Goal: Task Accomplishment & Management: Manage account settings

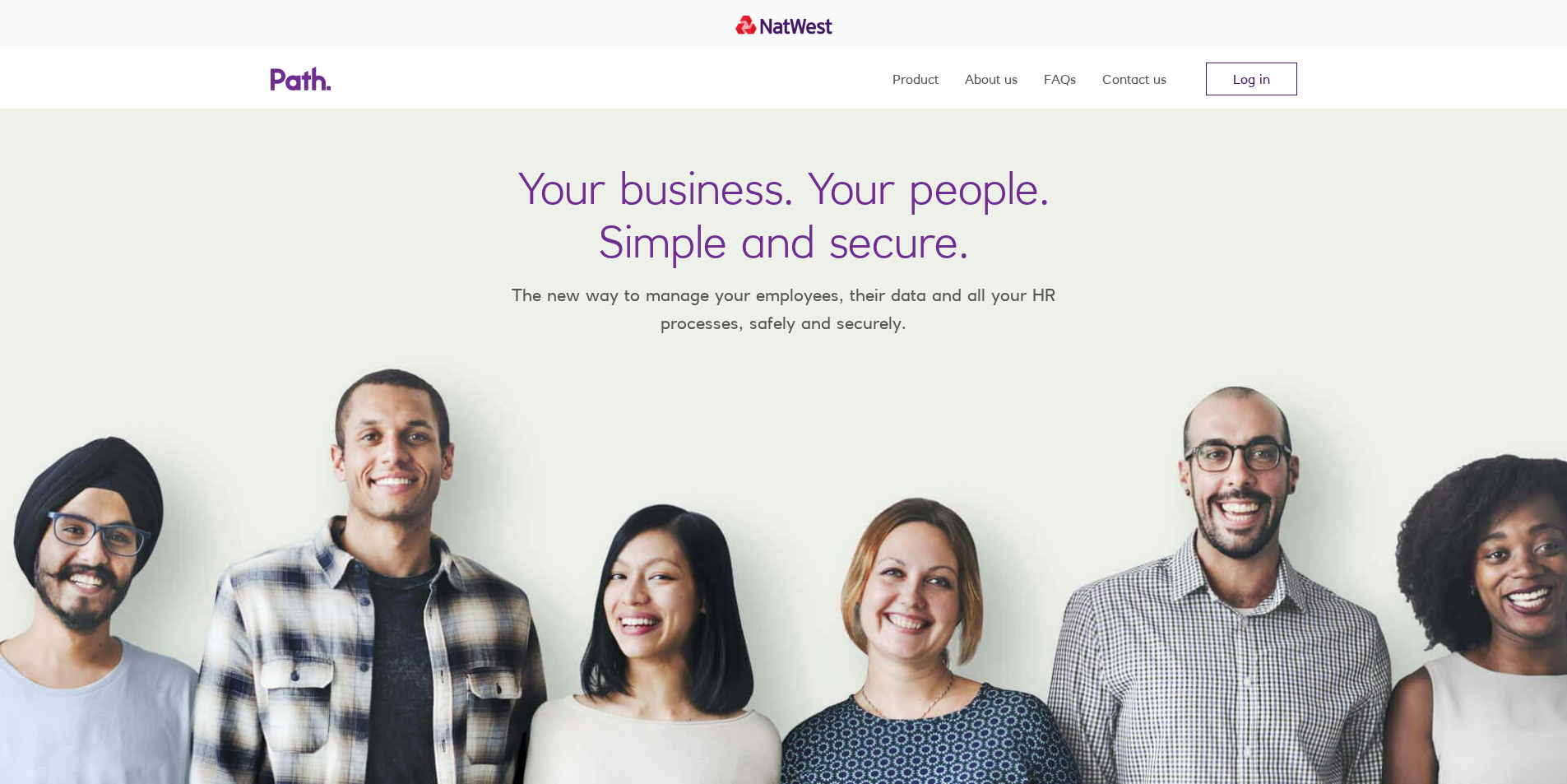
click at [1245, 81] on link "Log in" at bounding box center [1252, 79] width 91 height 33
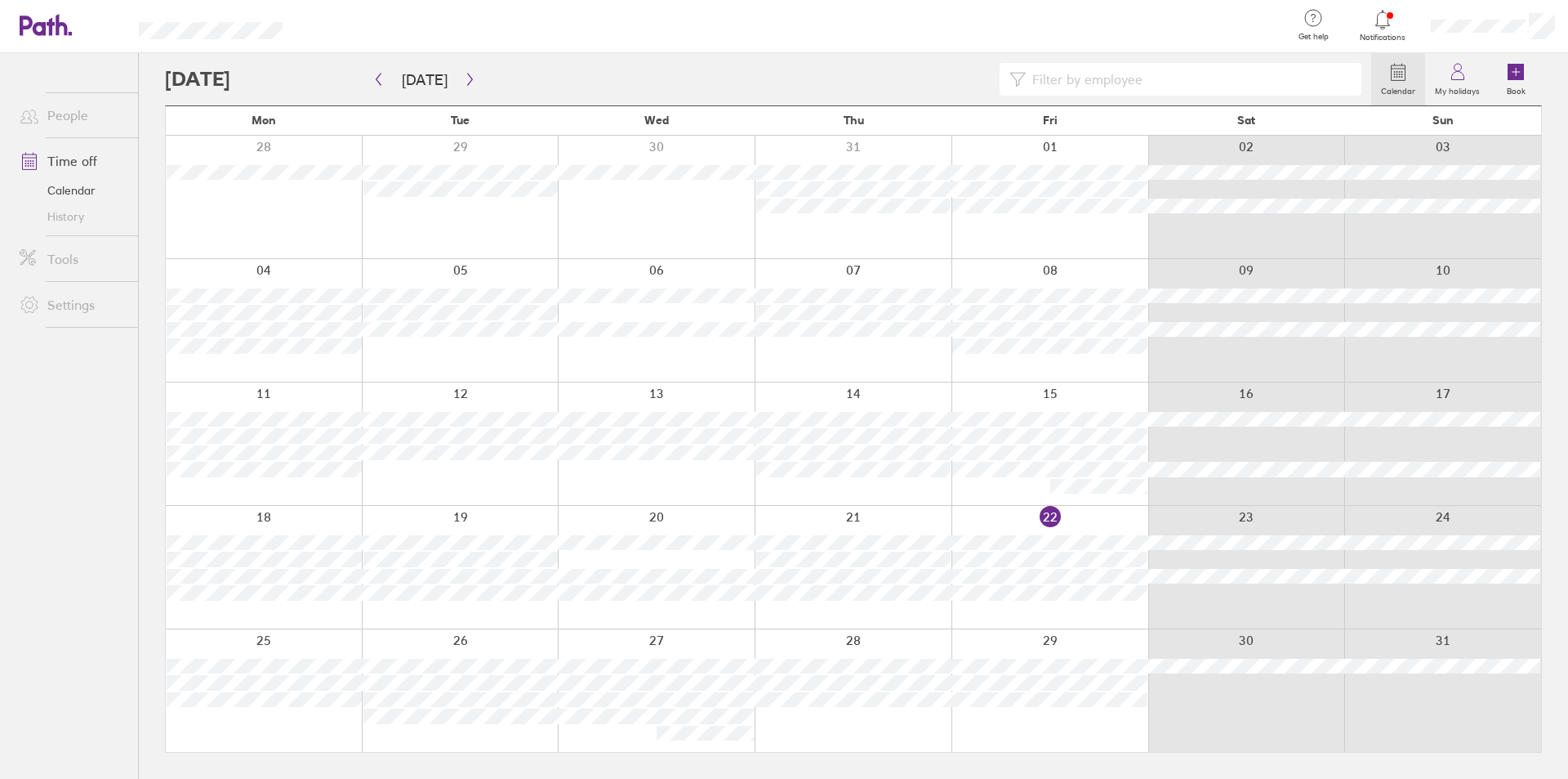
click at [1398, 74] on icon at bounding box center [1398, 72] width 20 height 20
click at [466, 76] on icon "button" at bounding box center [470, 79] width 12 height 13
